Goal: Information Seeking & Learning: Learn about a topic

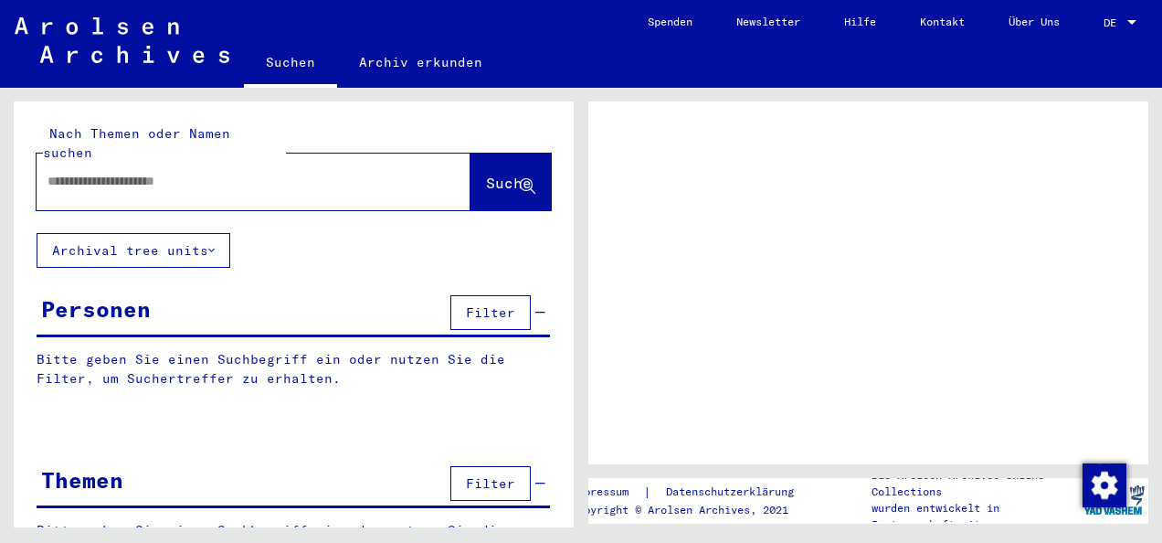
type input "**********"
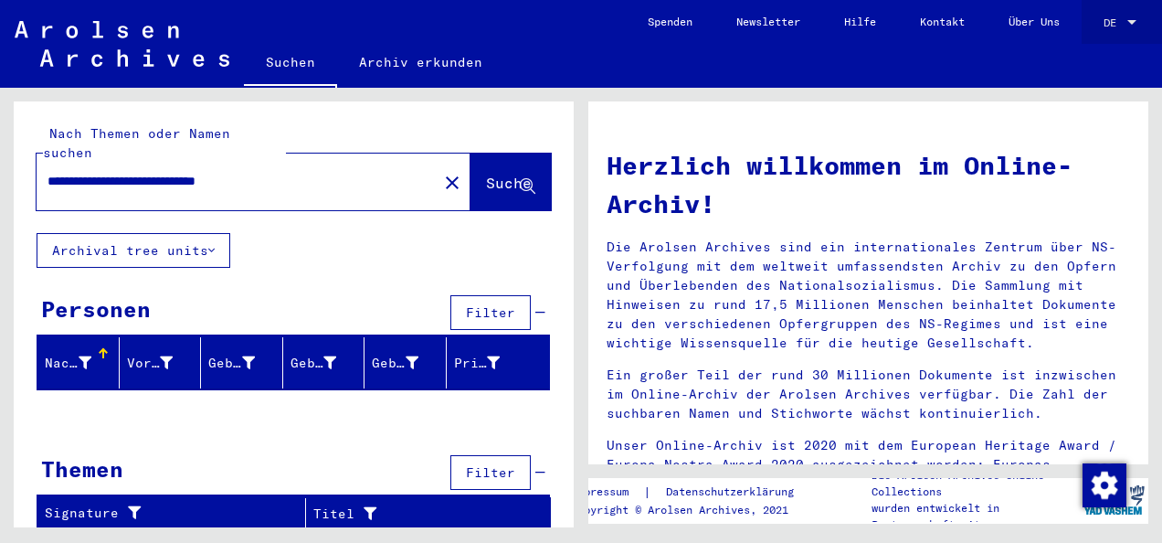
click at [1125, 19] on div at bounding box center [1131, 22] width 16 height 13
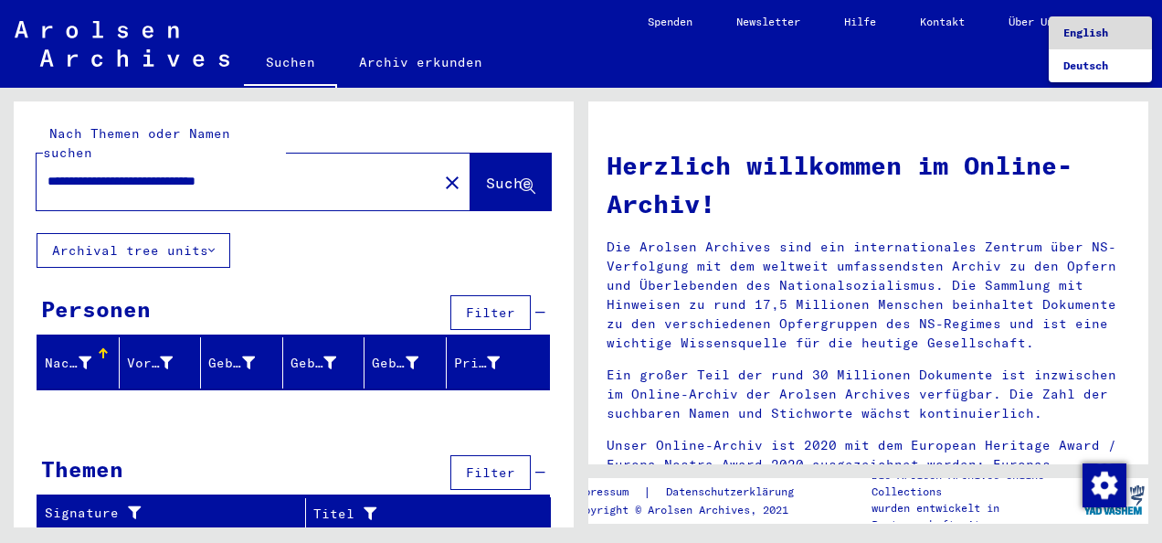
click at [1096, 33] on span "English" at bounding box center [1085, 33] width 45 height 14
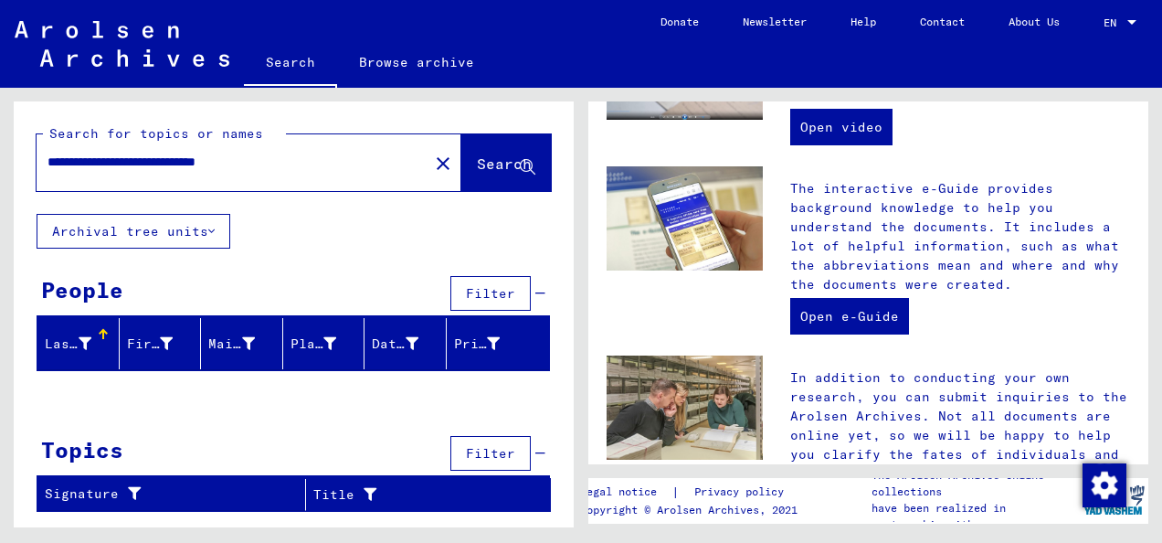
scroll to position [561, 0]
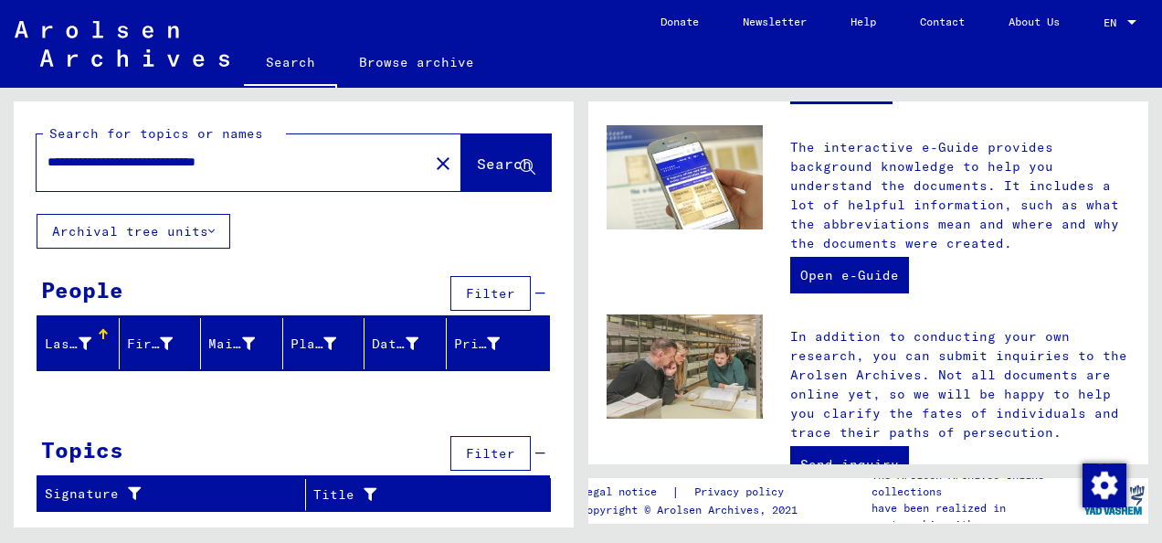
click at [215, 230] on icon at bounding box center [211, 231] width 6 height 13
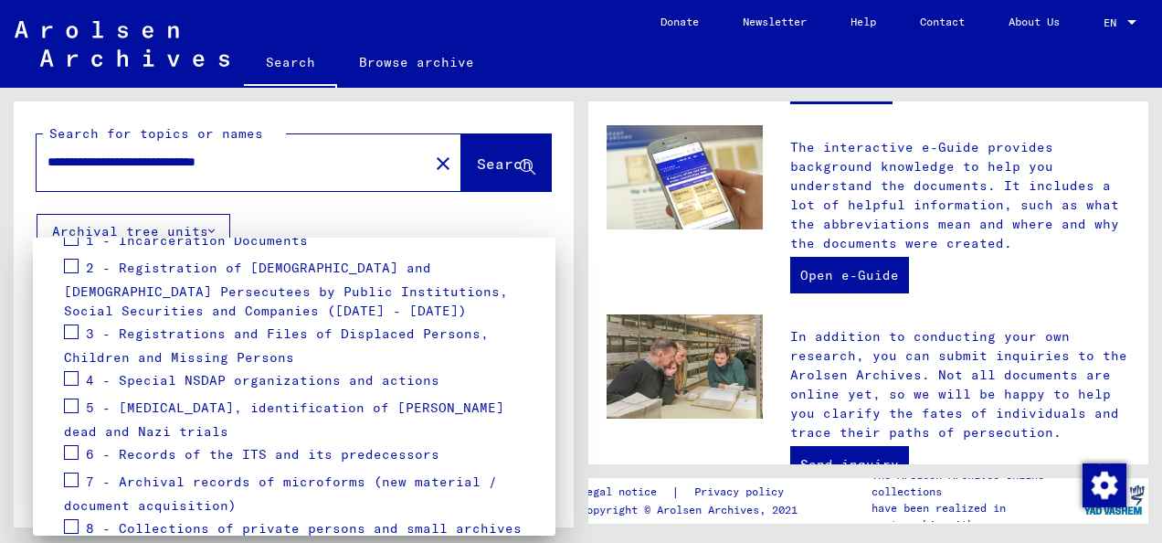
scroll to position [292, 0]
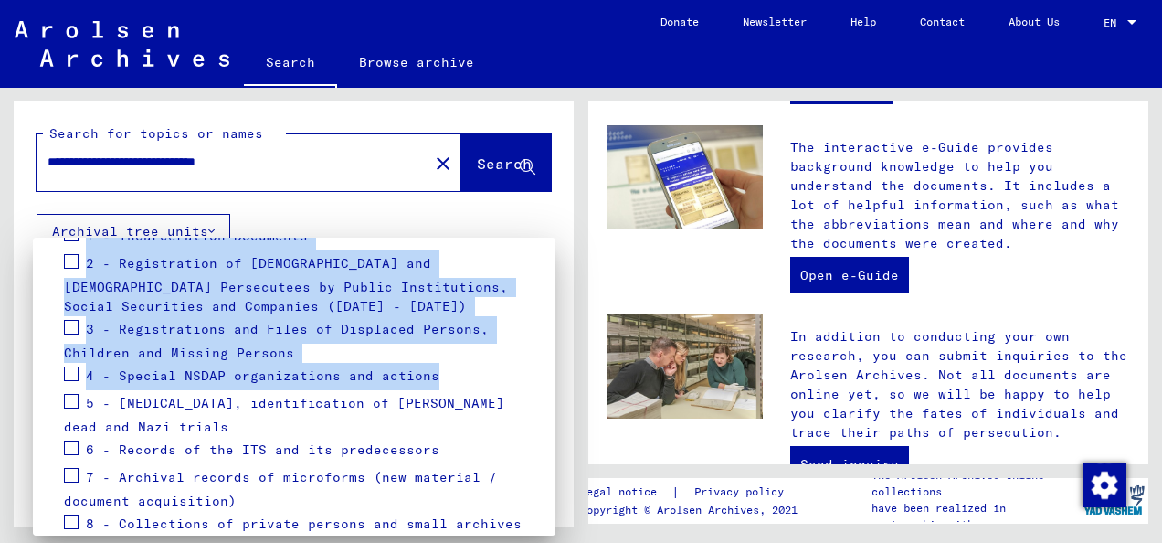
drag, startPoint x: 556, startPoint y: 427, endPoint x: 548, endPoint y: 362, distance: 66.3
click at [548, 362] on div "Go You can narrow down your search by selecting the specific archive tree branc…" at bounding box center [581, 271] width 1162 height 543
drag, startPoint x: 548, startPoint y: 362, endPoint x: 406, endPoint y: 219, distance: 201.5
click at [406, 219] on div at bounding box center [581, 271] width 1162 height 543
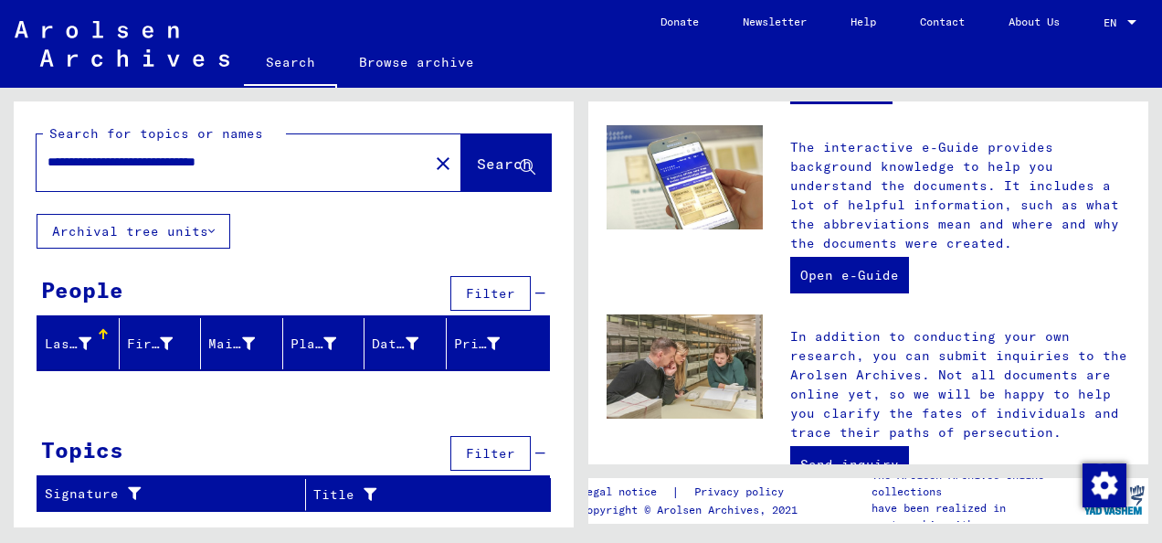
click at [487, 241] on div "**********" at bounding box center [294, 313] width 560 height 425
click at [419, 39] on mat-toolbar "Search Browse archive Detailed questions/information about the documents? Send …" at bounding box center [581, 44] width 1162 height 88
click at [419, 58] on link "Browse archive" at bounding box center [416, 62] width 159 height 44
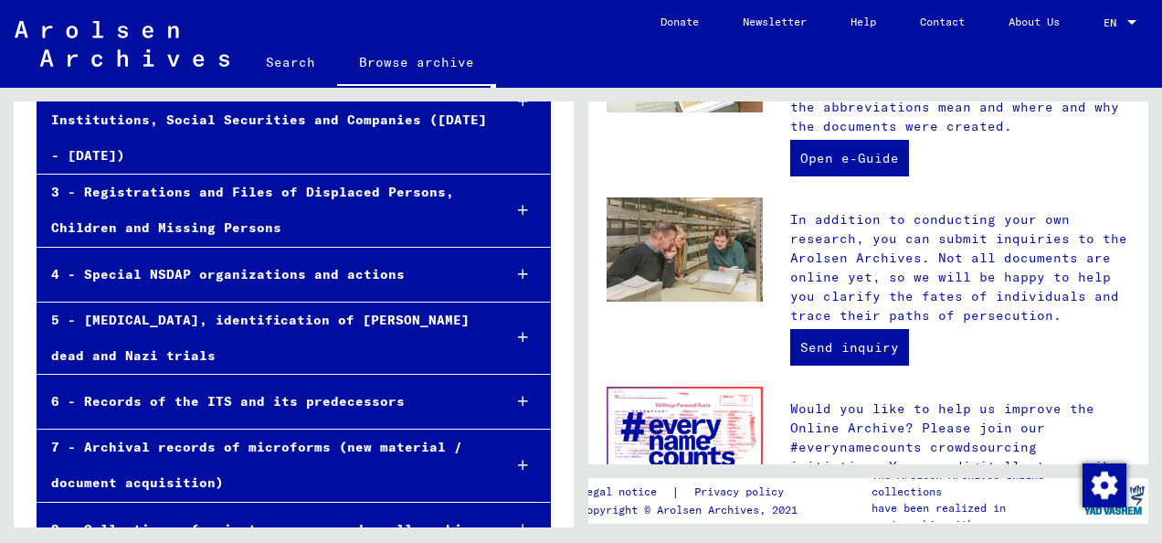
scroll to position [692, 0]
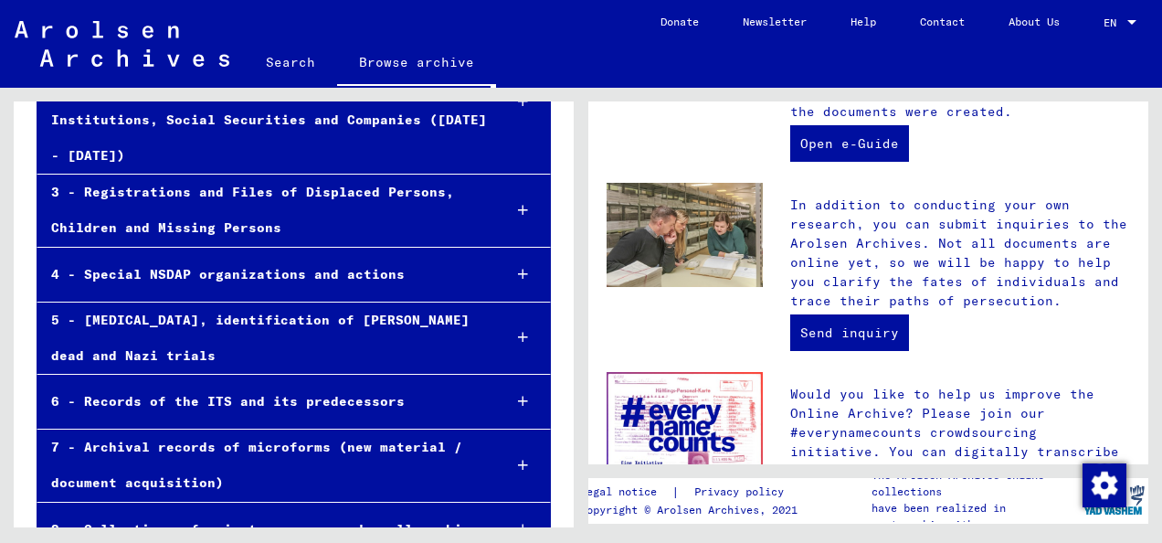
click at [518, 268] on icon at bounding box center [523, 274] width 10 height 13
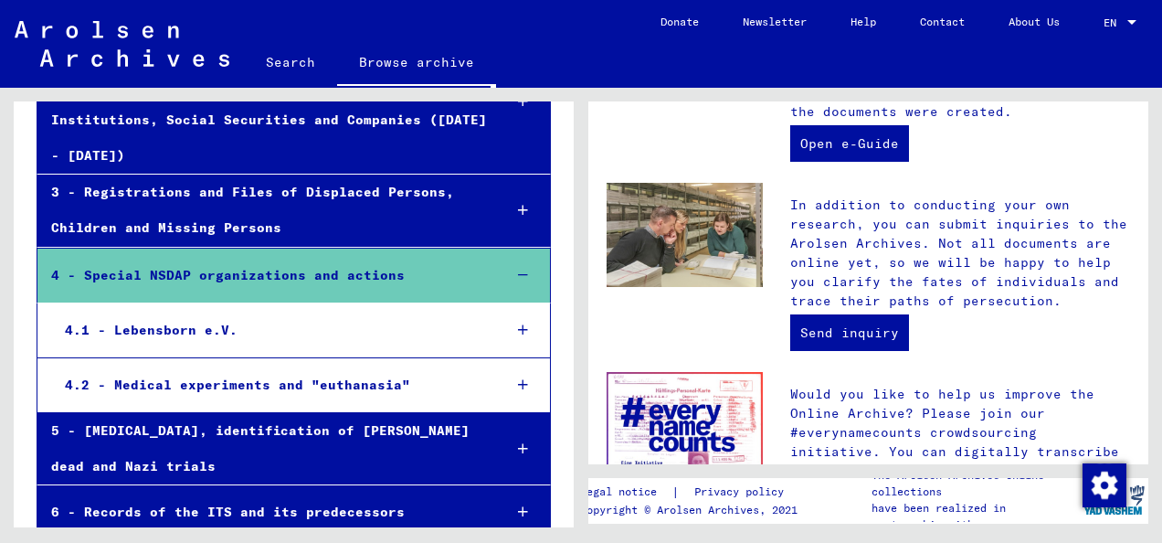
click at [518, 269] on icon at bounding box center [523, 275] width 10 height 13
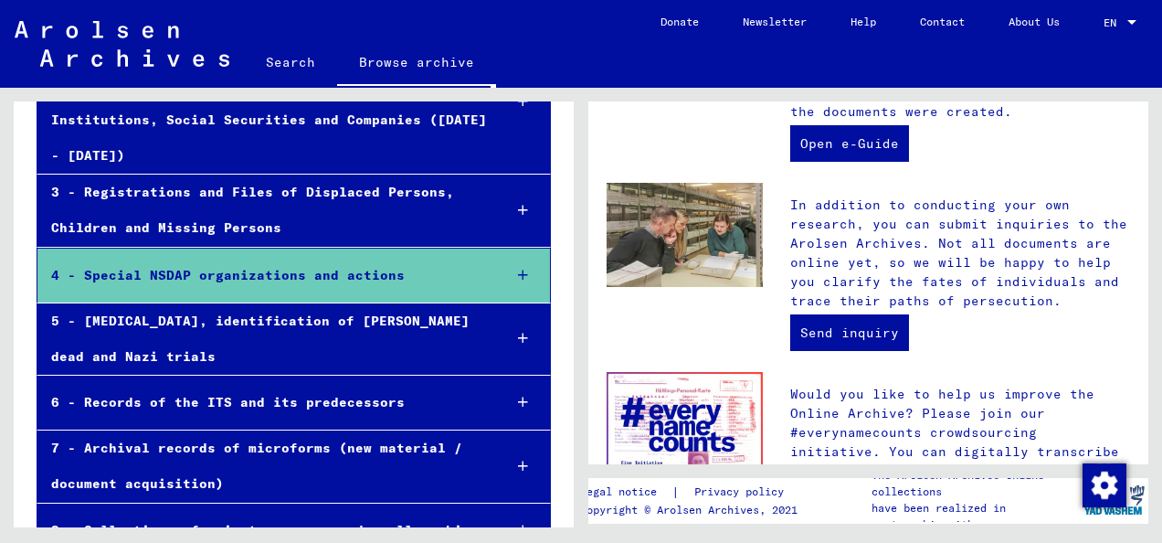
click at [518, 204] on icon at bounding box center [523, 210] width 10 height 13
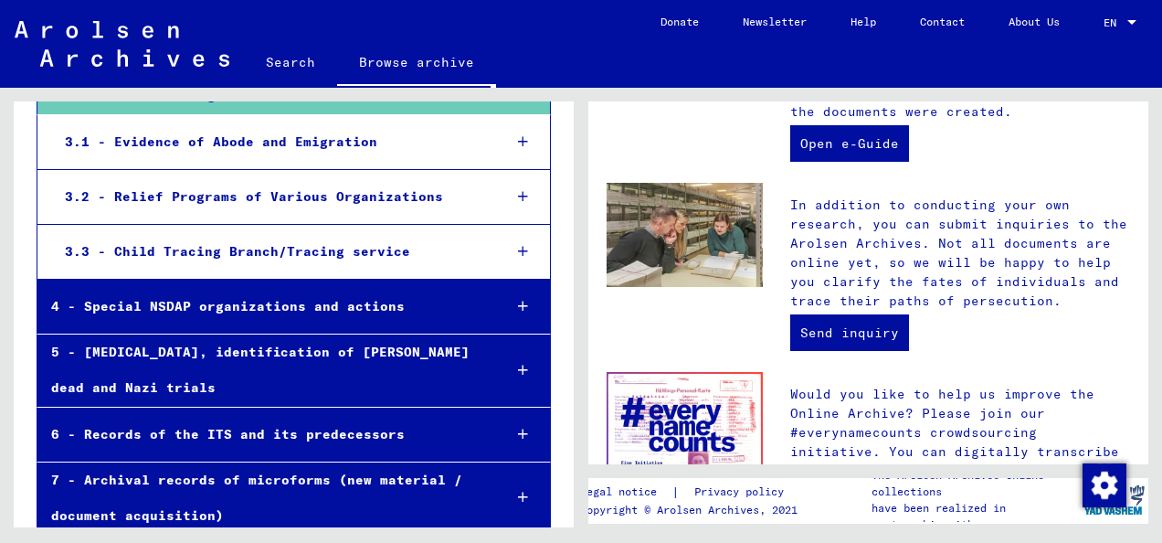
scroll to position [482, 0]
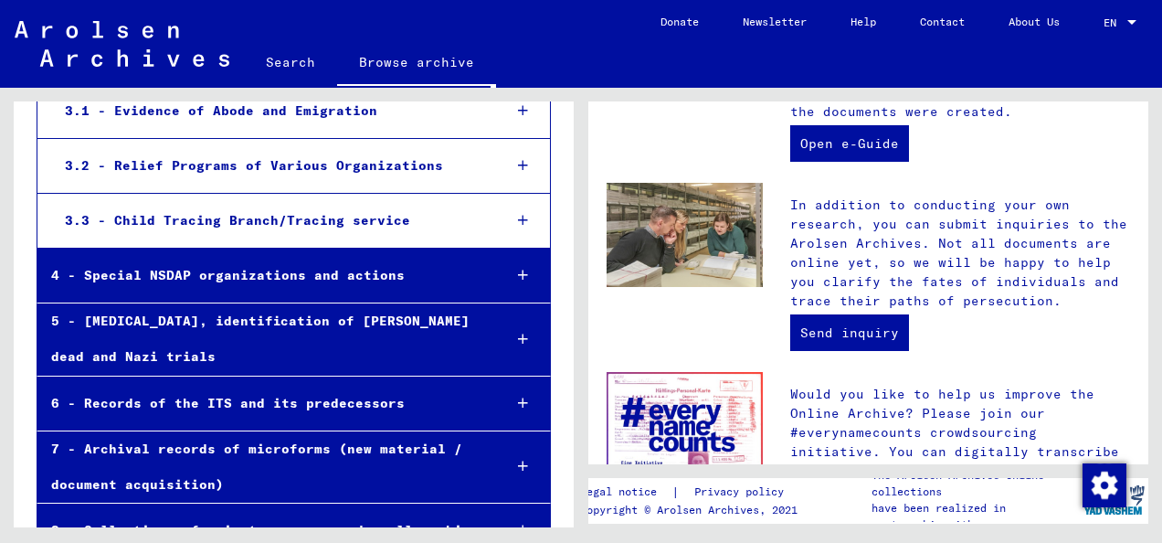
click at [518, 459] on icon at bounding box center [523, 465] width 10 height 13
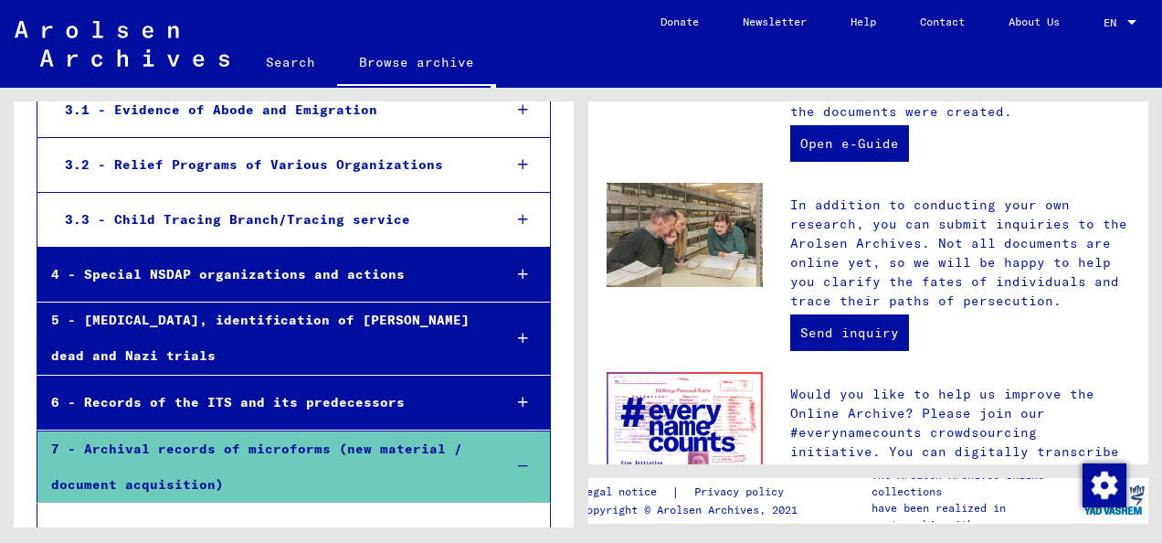
click at [422, 431] on div "7 - Archival records of microforms (new material / document acquisition)" at bounding box center [261, 466] width 449 height 71
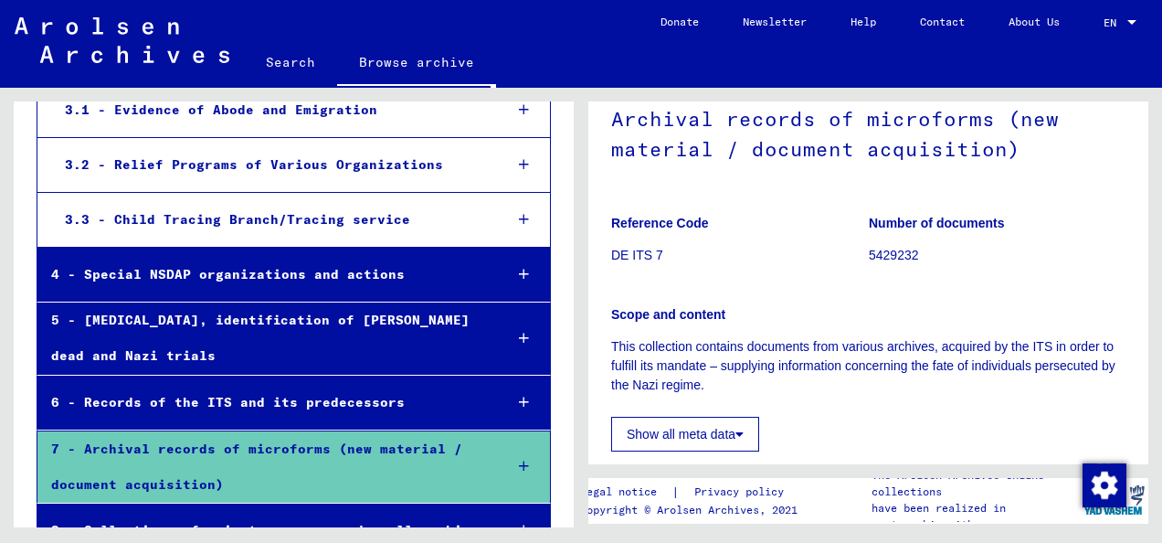
scroll to position [138, 0]
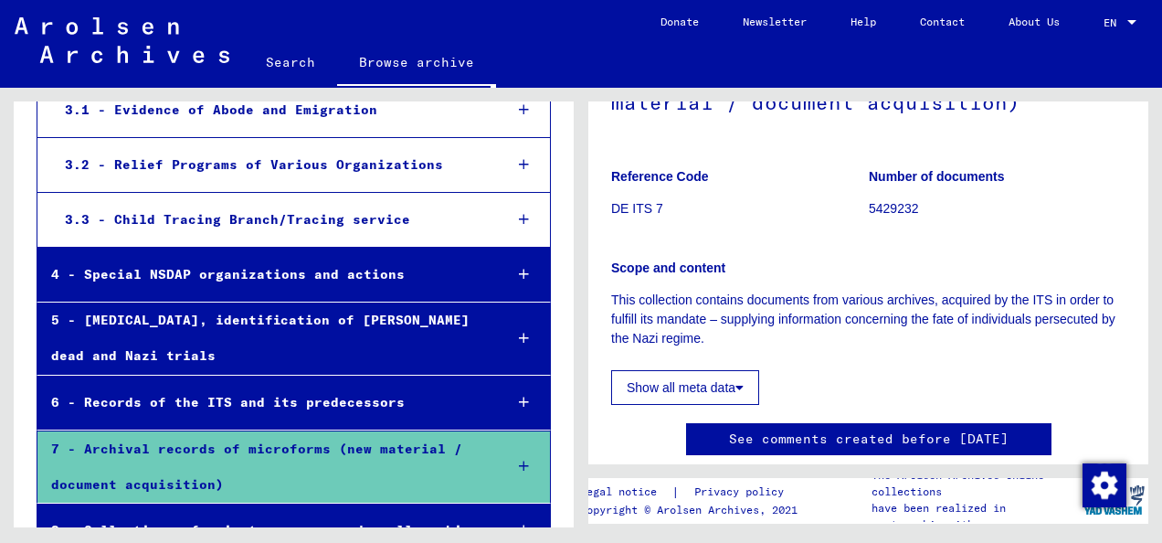
click at [711, 385] on button "Show all meta data" at bounding box center [685, 387] width 148 height 35
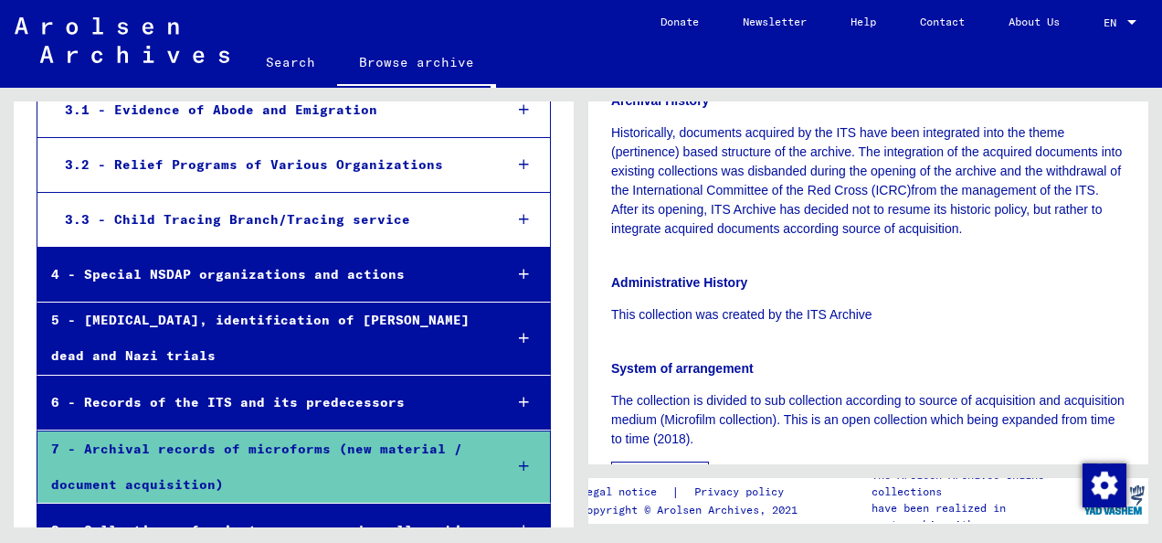
scroll to position [0, 0]
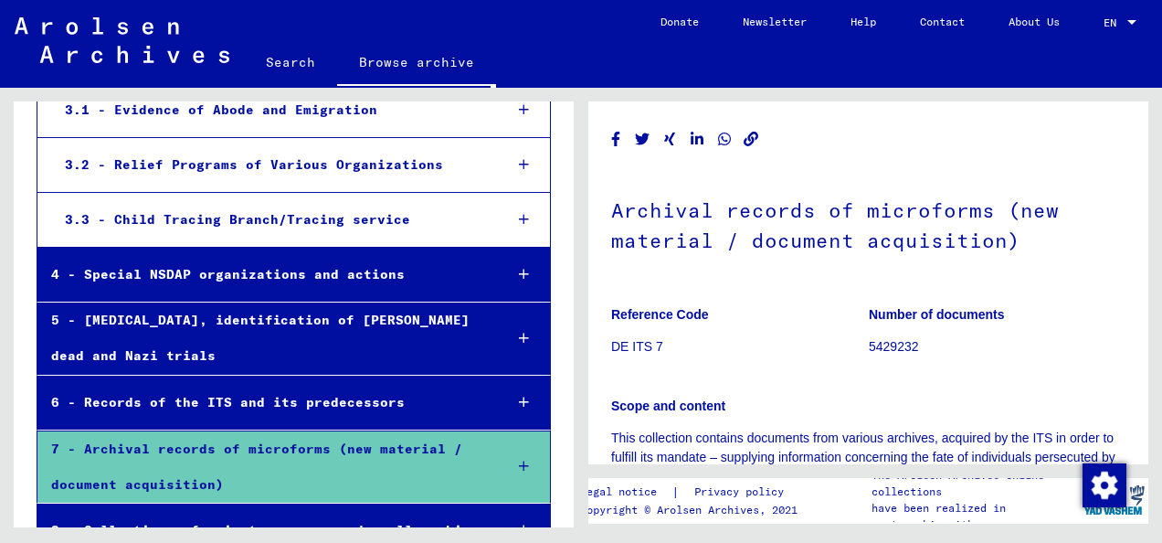
click at [519, 459] on icon at bounding box center [524, 465] width 10 height 13
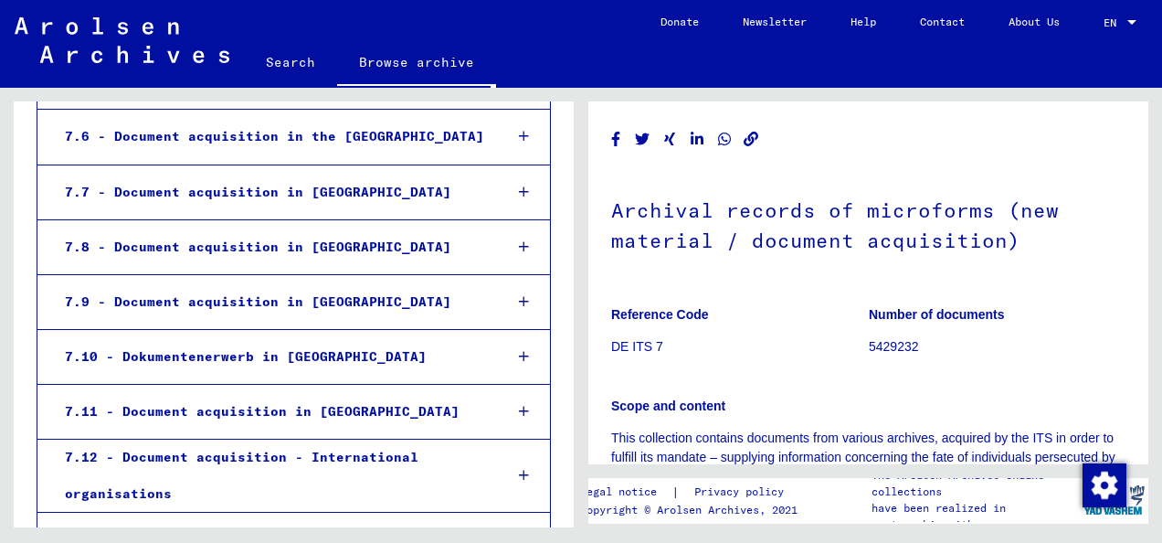
scroll to position [1202, 0]
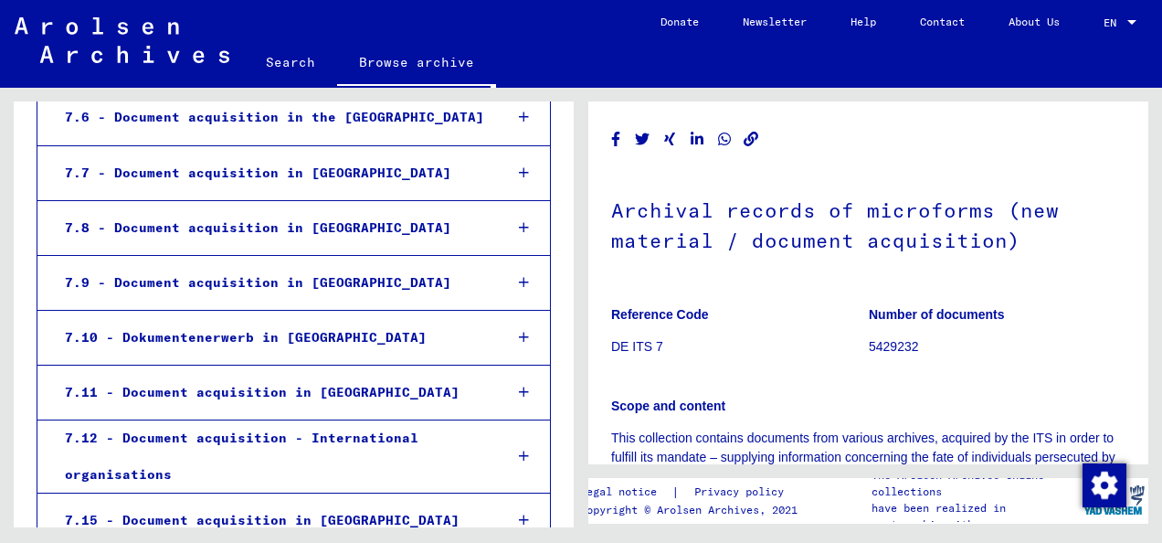
click at [297, 374] on div "7.11 - Document acquisition in [GEOGRAPHIC_DATA]" at bounding box center [269, 392] width 437 height 36
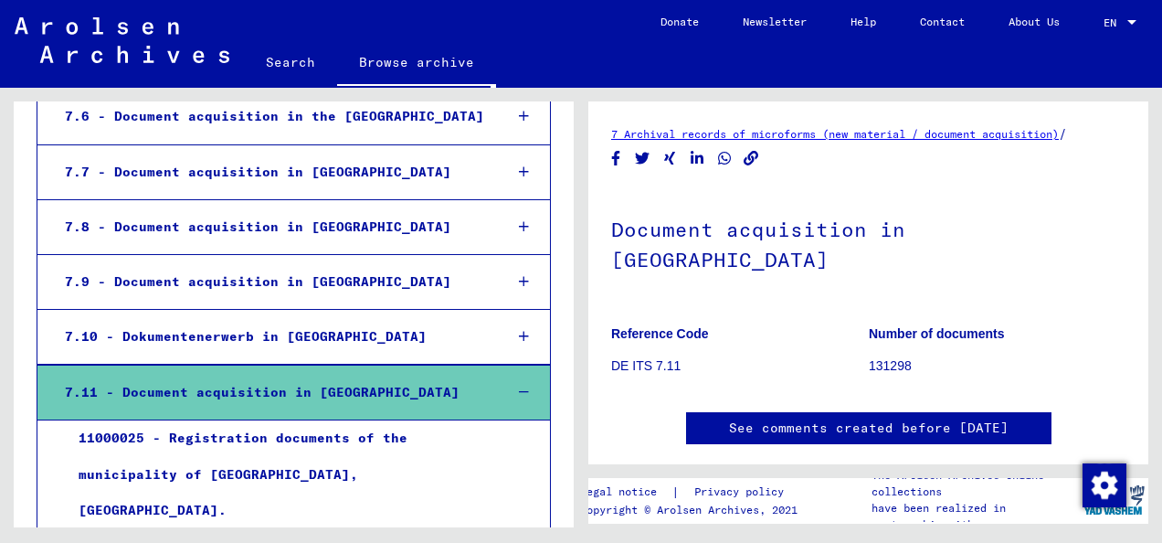
click at [954, 132] on link "7 Archival records of microforms (new material / document acquisition)" at bounding box center [835, 134] width 448 height 14
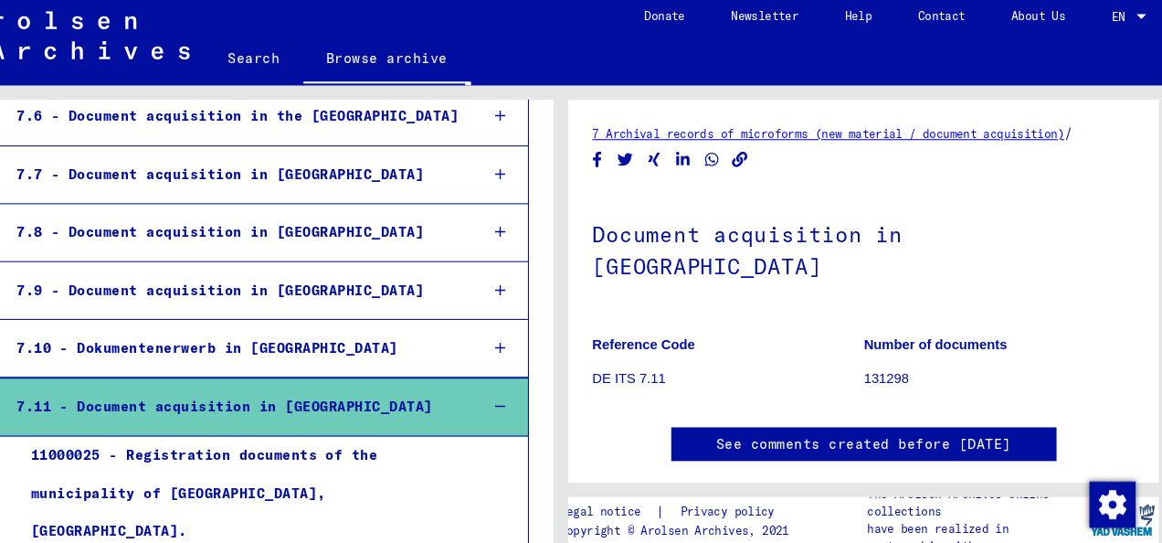
click at [868, 418] on link "See comments created before [DATE]" at bounding box center [868, 427] width 279 height 19
